Goal: Consume media (video, audio): Consume media (video, audio)

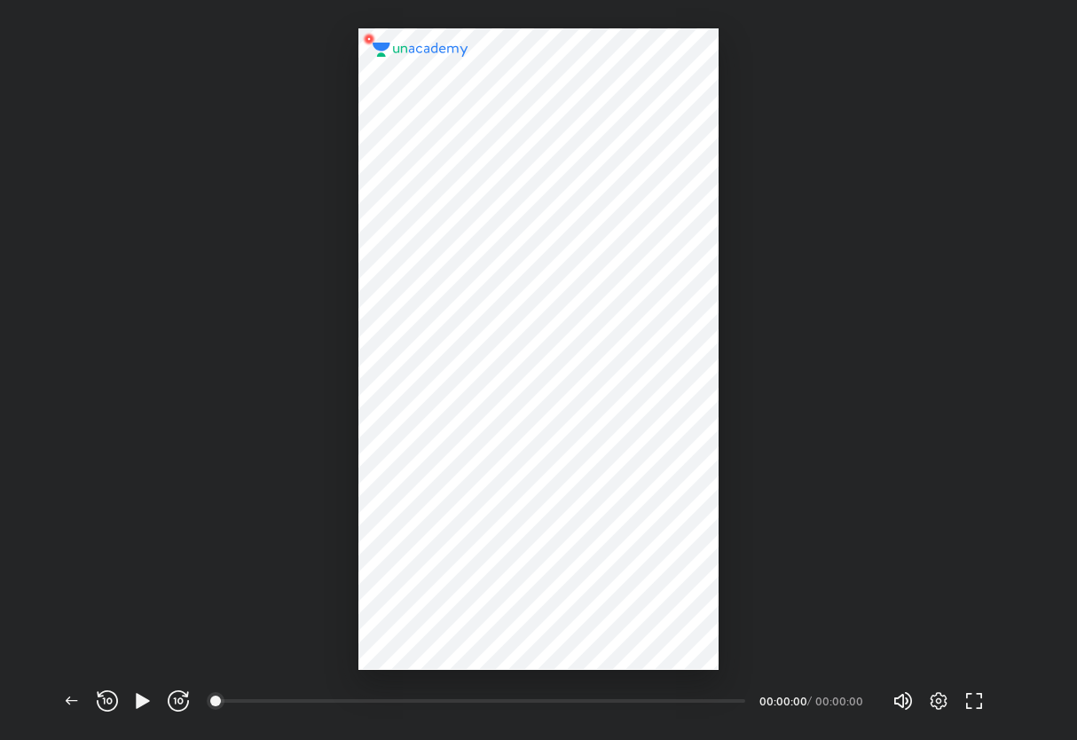
scroll to position [740, 1077]
click at [138, 700] on icon "button" at bounding box center [142, 700] width 13 height 15
click at [537, 352] on img at bounding box center [538, 348] width 85 height 85
click at [145, 694] on icon "button" at bounding box center [142, 700] width 21 height 21
click at [139, 697] on icon "button" at bounding box center [142, 700] width 13 height 15
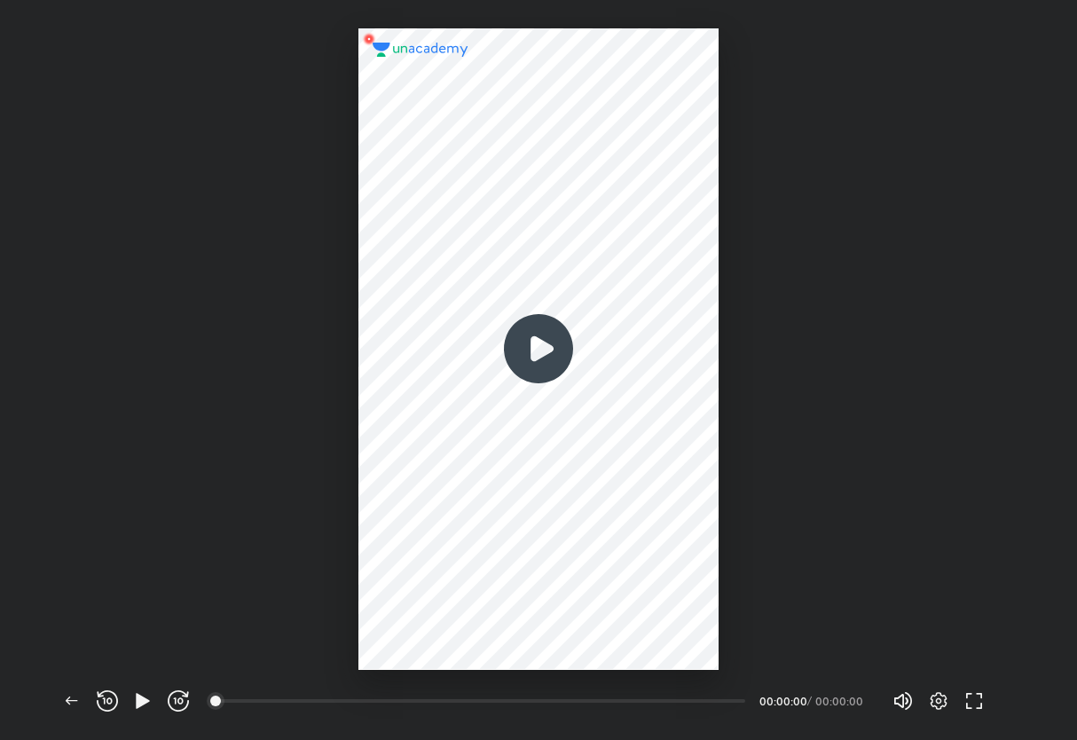
click at [562, 357] on img at bounding box center [538, 348] width 85 height 85
click at [951, 696] on span "button" at bounding box center [938, 700] width 28 height 21
click at [908, 564] on div at bounding box center [538, 370] width 1077 height 740
click at [518, 360] on img at bounding box center [538, 348] width 85 height 85
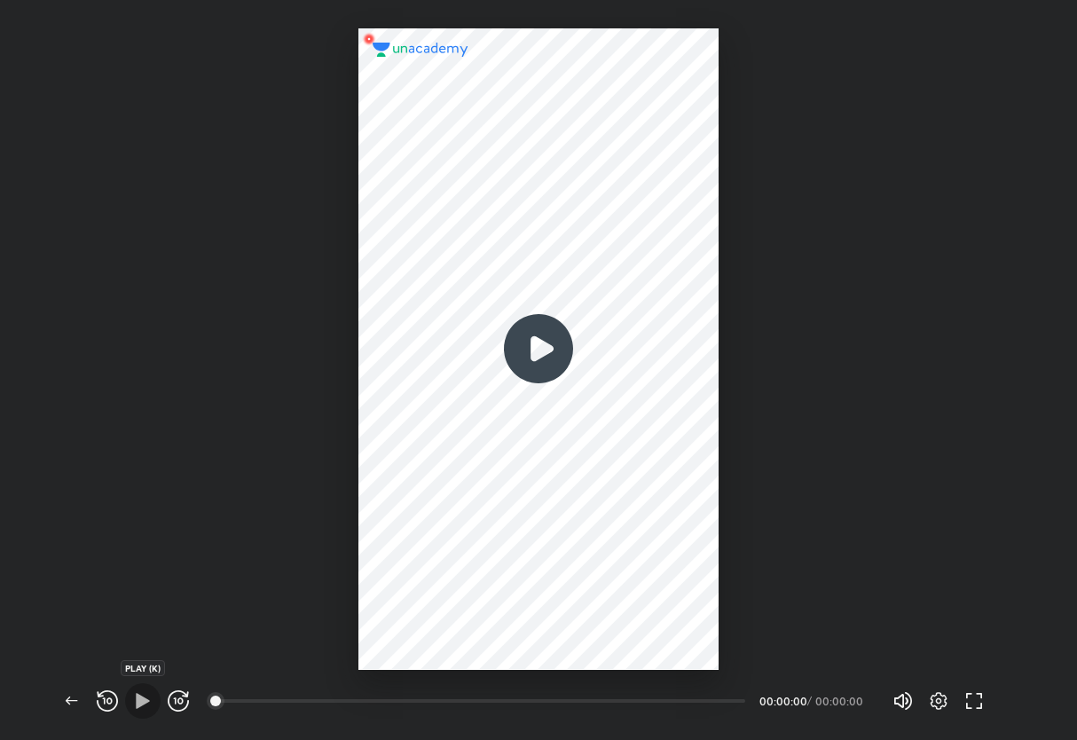
click at [141, 695] on icon "button" at bounding box center [142, 700] width 21 height 21
click at [61, 701] on icon "button" at bounding box center [71, 700] width 21 height 21
click at [133, 696] on icon "button" at bounding box center [142, 700] width 21 height 21
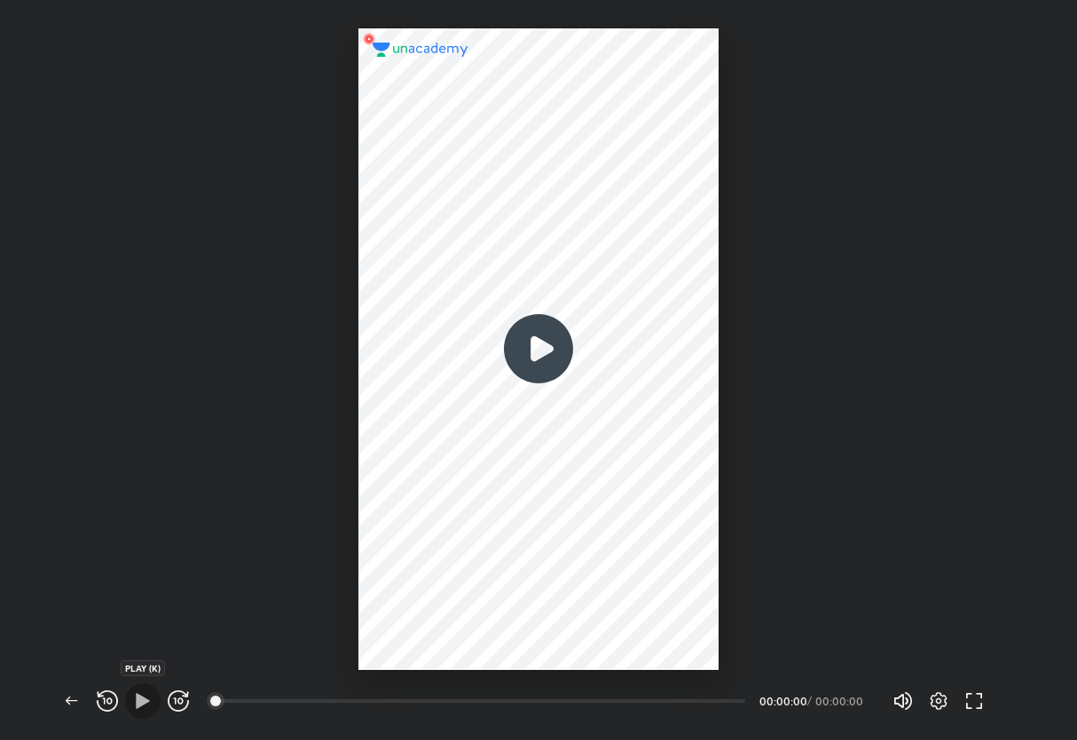
click at [138, 702] on icon "button" at bounding box center [142, 700] width 13 height 15
click at [73, 690] on icon "button" at bounding box center [71, 700] width 21 height 21
